Goal: Task Accomplishment & Management: Manage account settings

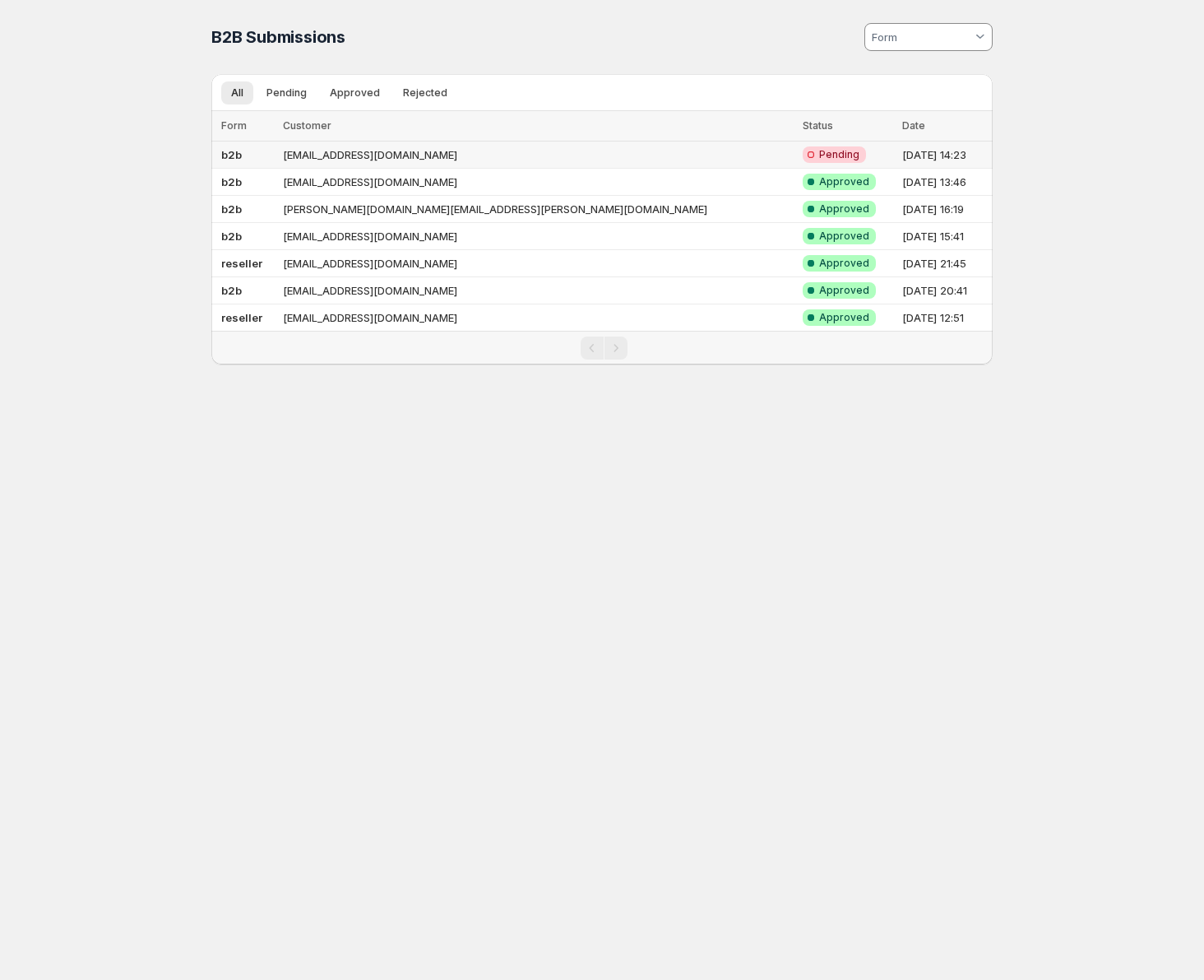
click at [642, 153] on td "[EMAIL_ADDRESS][DOMAIN_NAME]" at bounding box center [538, 155] width 520 height 27
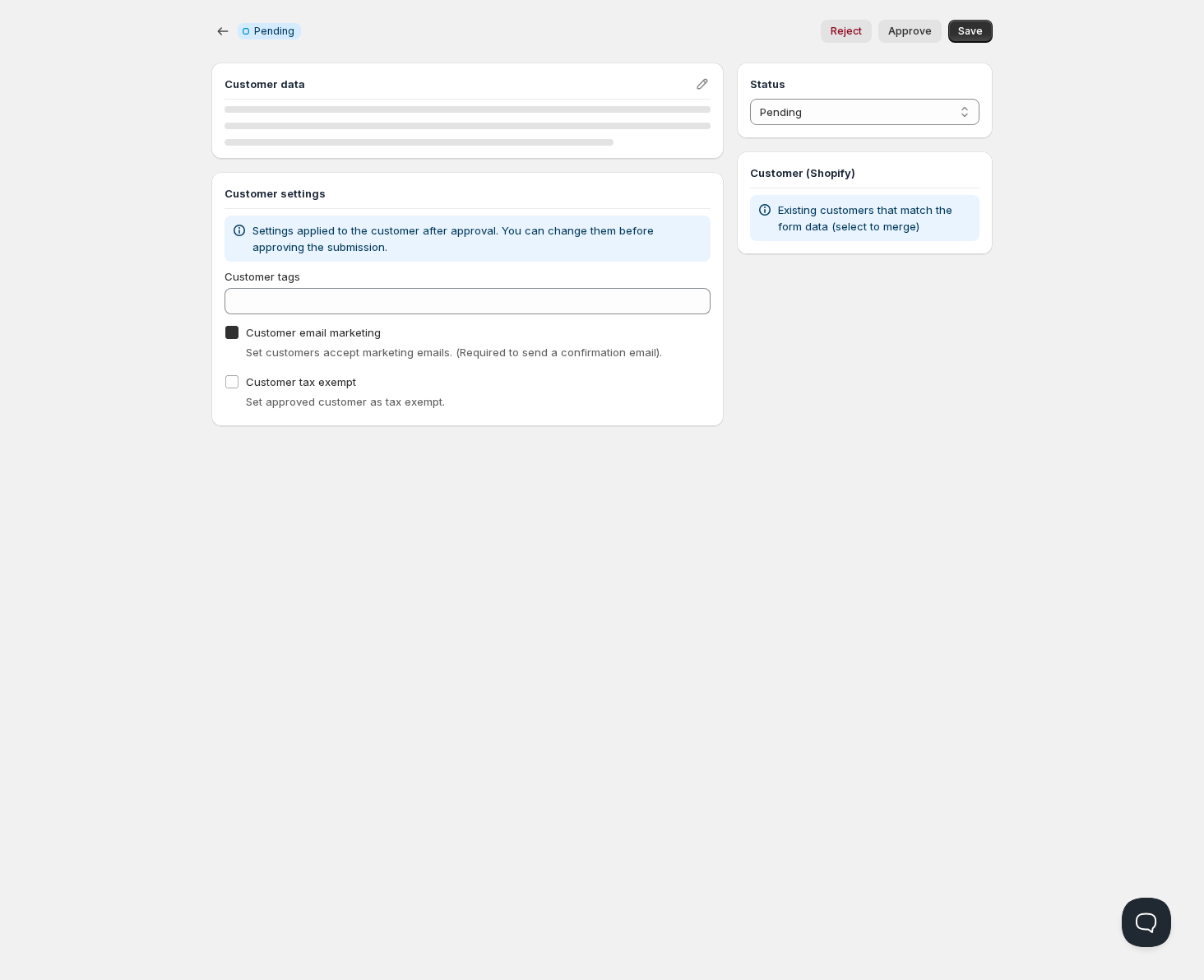
checkbox input "true"
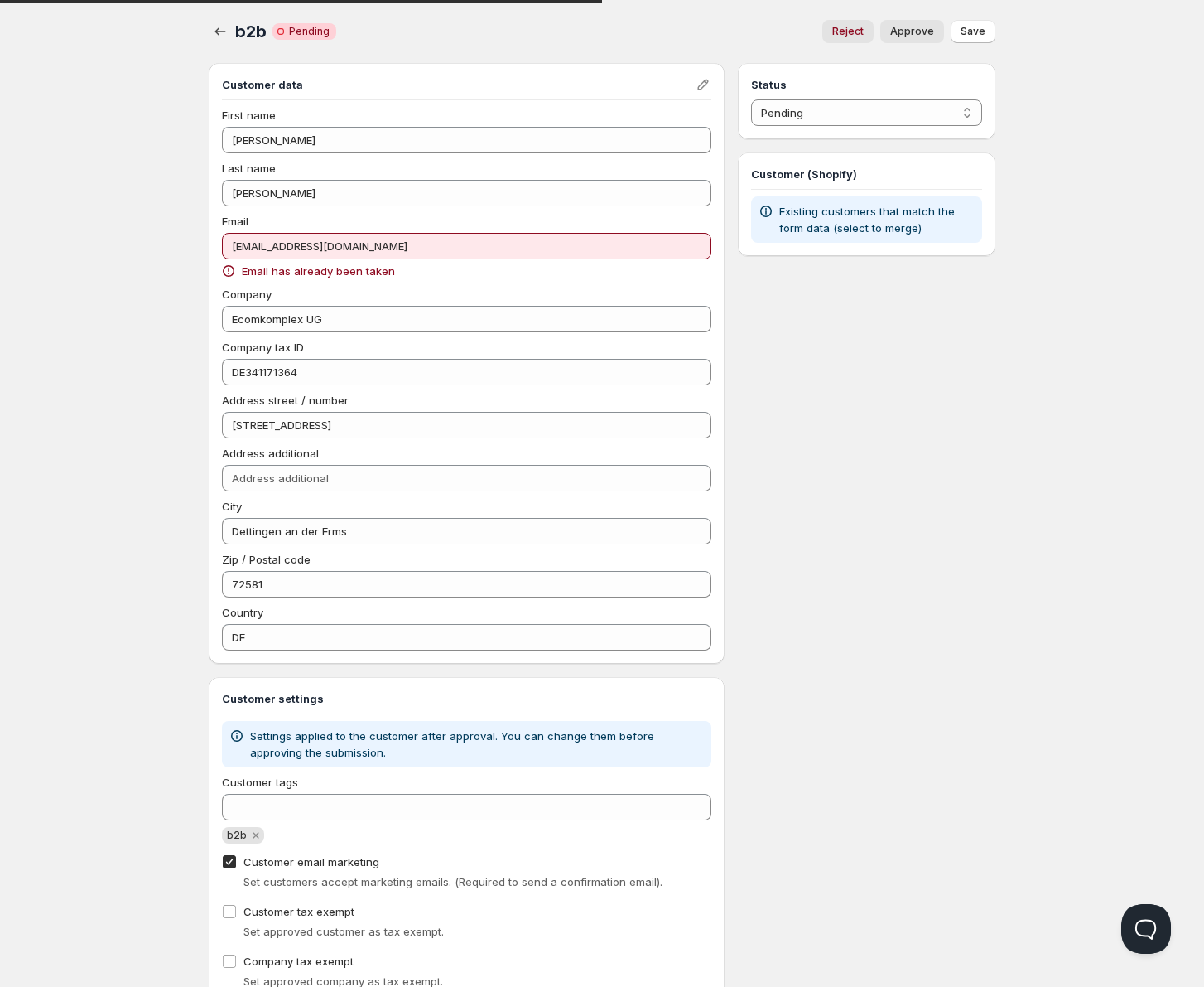
click at [915, 33] on span "Approve" at bounding box center [912, 32] width 44 height 13
select select "1"
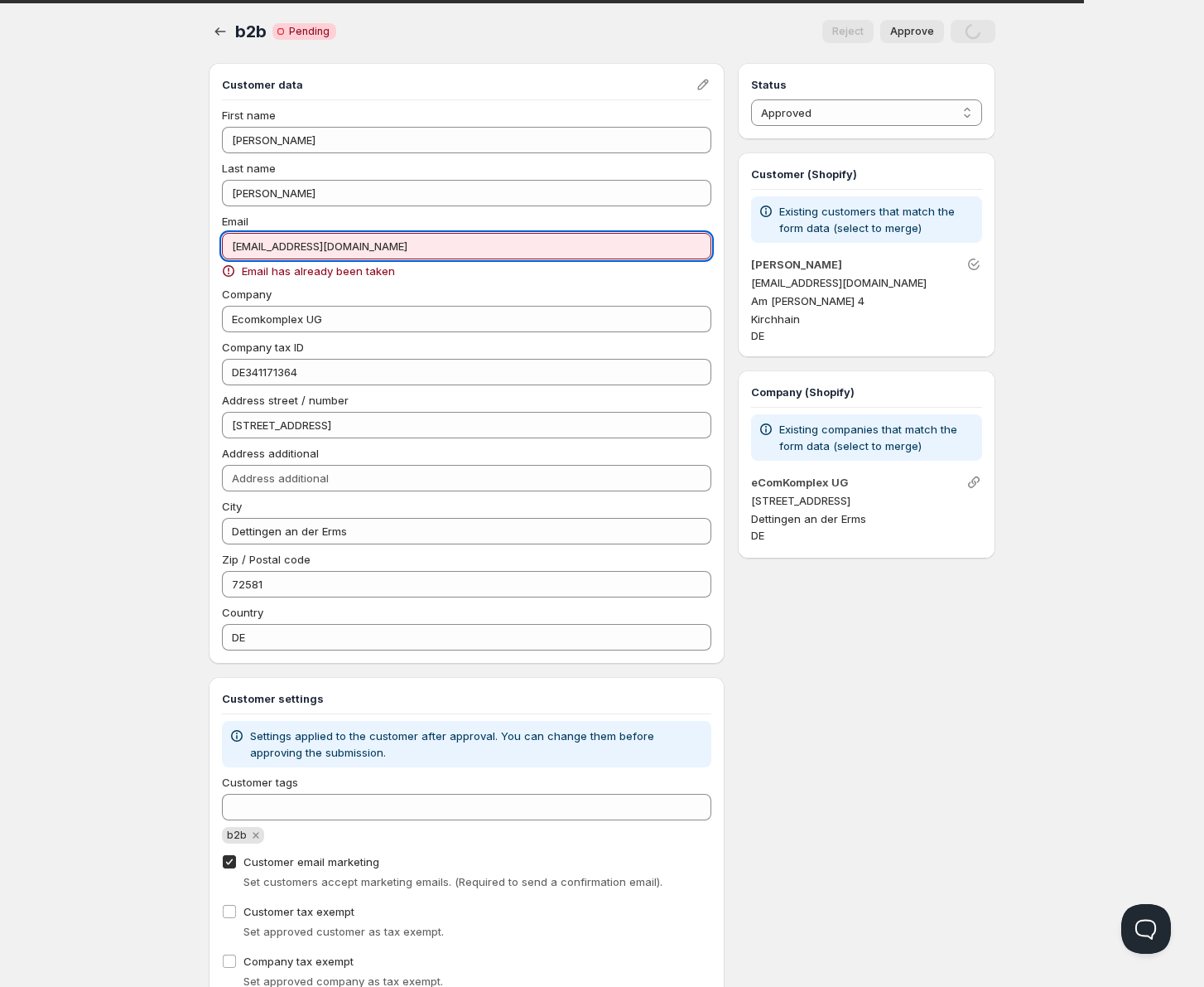
click at [437, 250] on input "[EMAIL_ADDRESS][DOMAIN_NAME]" at bounding box center [467, 246] width 489 height 26
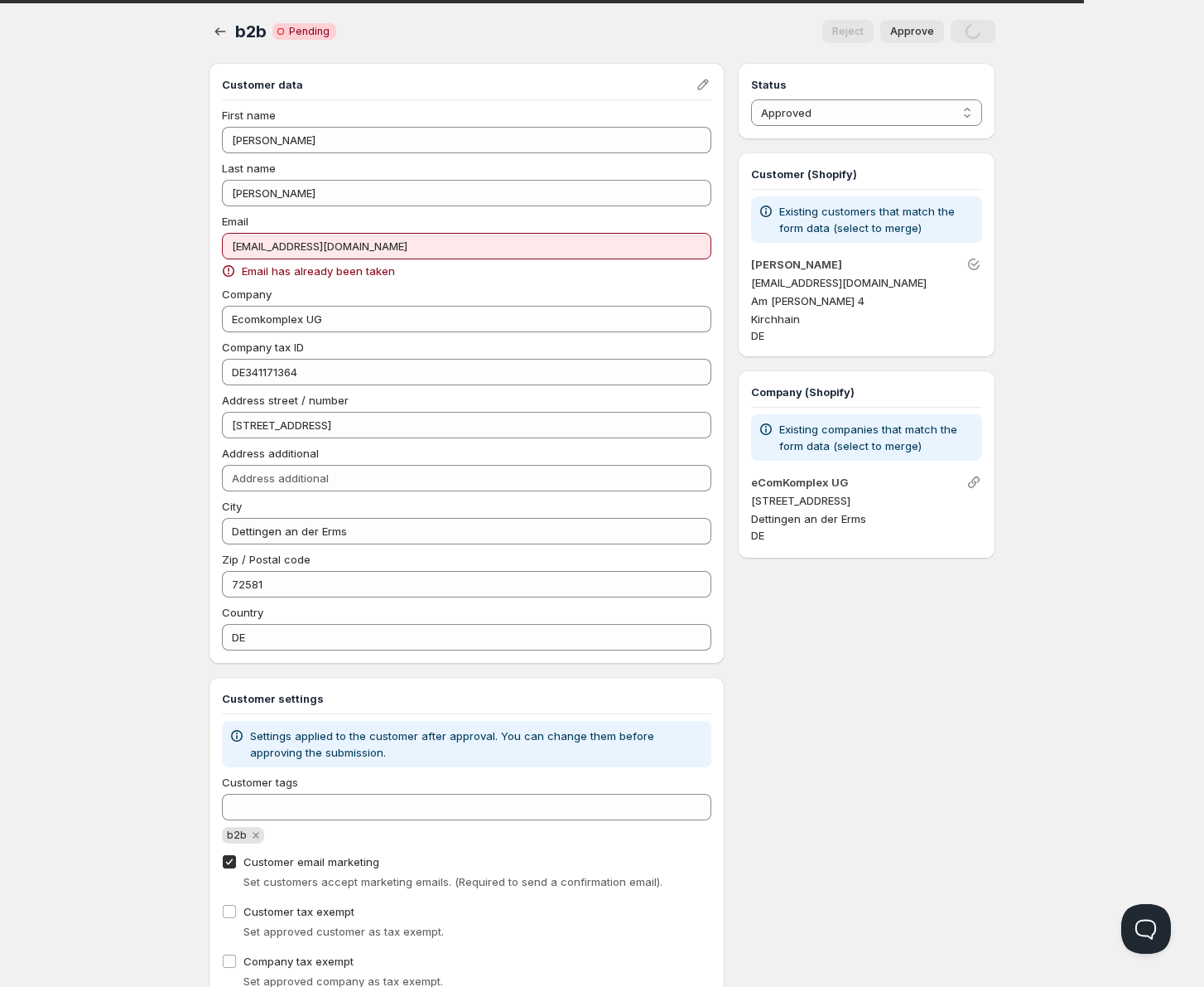
click at [226, 276] on icon at bounding box center [229, 271] width 17 height 17
click at [975, 485] on icon "Link" at bounding box center [973, 482] width 11 height 11
